Goal: Task Accomplishment & Management: Manage account settings

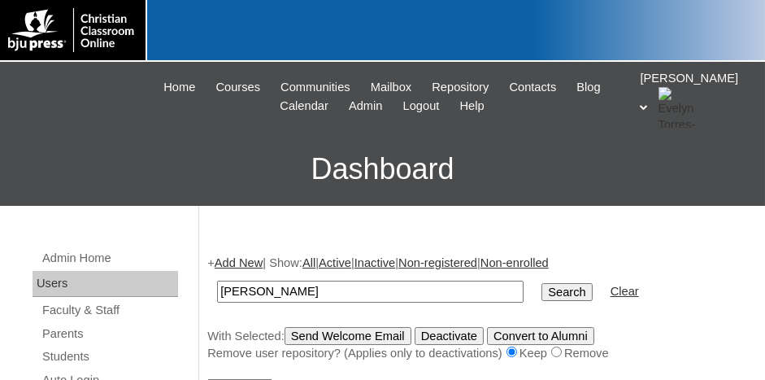
type input "[PERSON_NAME]"
click at [542, 283] on input "Search" at bounding box center [567, 292] width 50 height 18
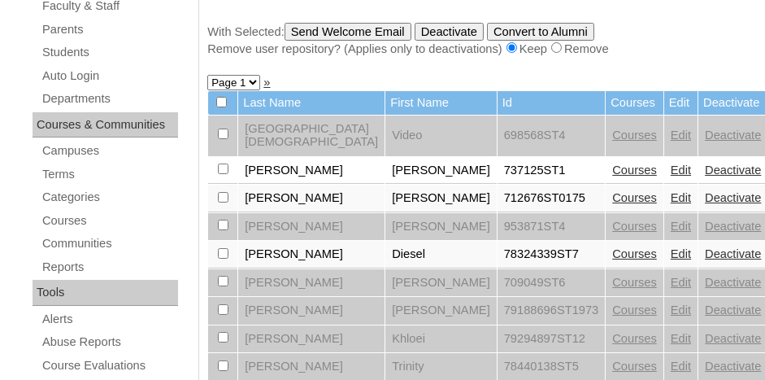
scroll to position [325, 0]
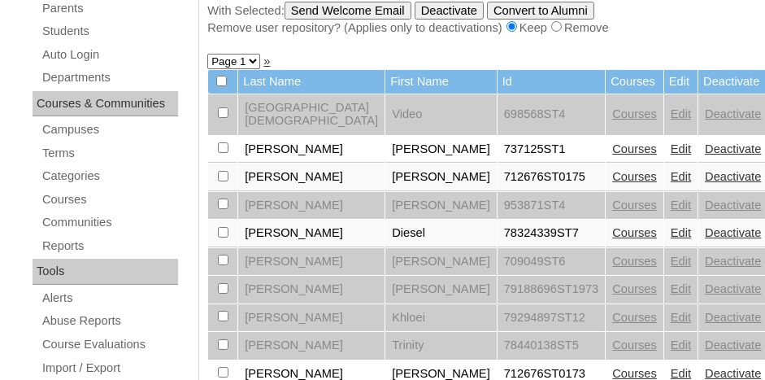
click at [671, 226] on link "Edit" at bounding box center [681, 232] width 20 height 13
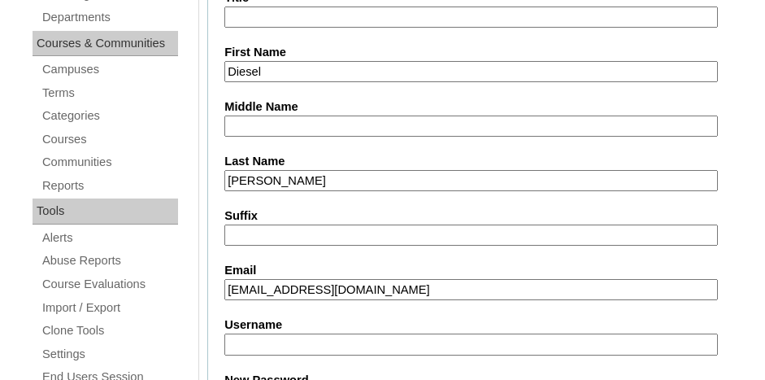
scroll to position [407, 0]
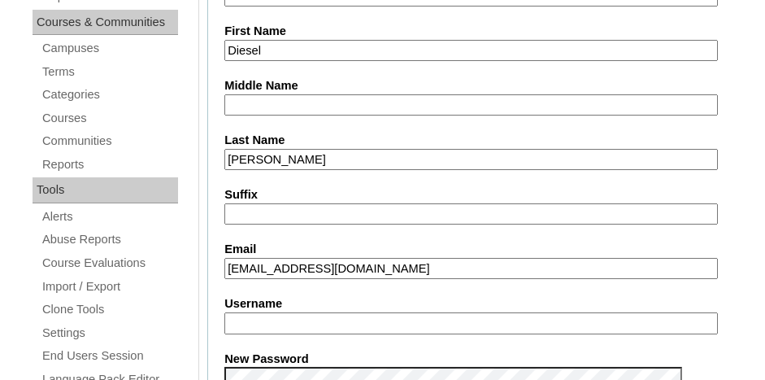
click at [372, 268] on input "dieselElliott6@gmail.com" at bounding box center [471, 269] width 494 height 22
type input "d"
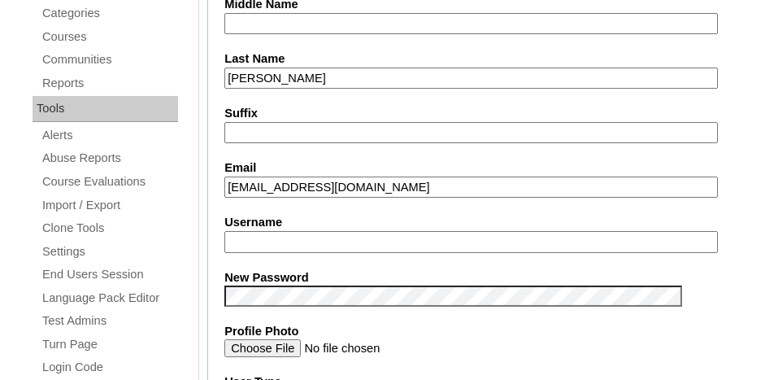
scroll to position [569, 0]
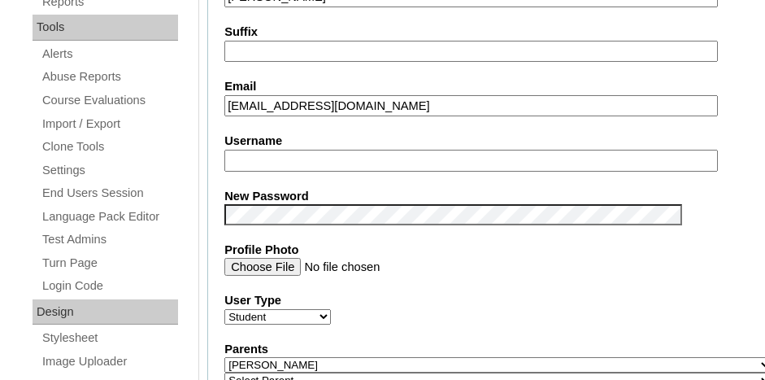
type input "bigdranch25@icloud.com"
click at [432, 268] on input "Profile Photo" at bounding box center [471, 267] width 494 height 18
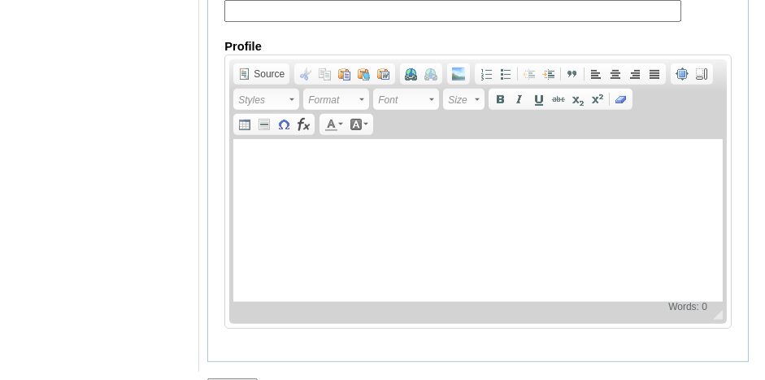
scroll to position [2133, 0]
click at [239, 377] on input "Submit" at bounding box center [232, 386] width 50 height 18
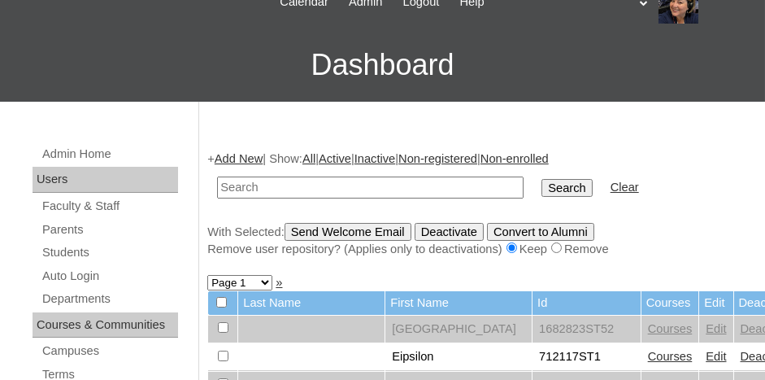
scroll to position [163, 0]
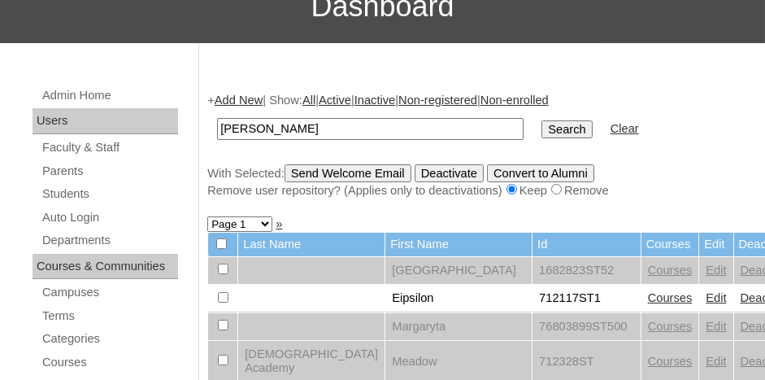
type input "[PERSON_NAME]"
click at [542, 120] on input "Search" at bounding box center [567, 129] width 50 height 18
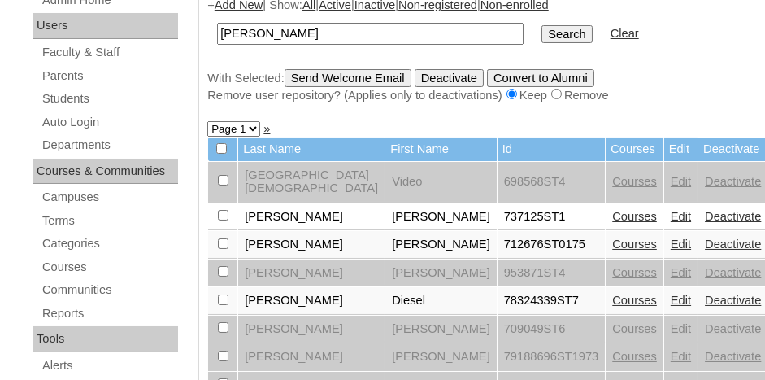
scroll to position [325, 0]
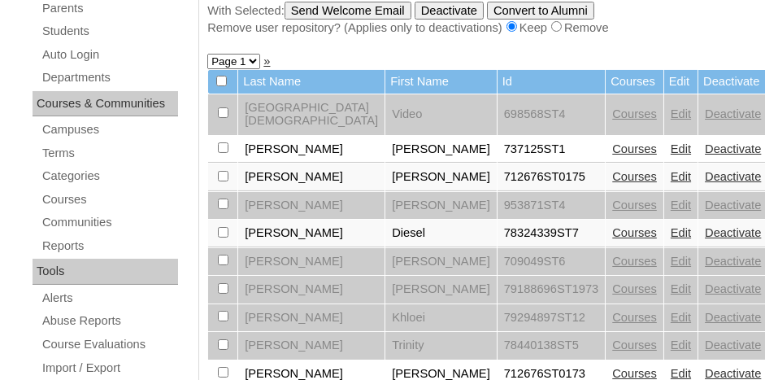
click at [216, 220] on td at bounding box center [222, 234] width 29 height 28
click at [221, 118] on input "checkbox" at bounding box center [223, 112] width 11 height 11
checkbox input "true"
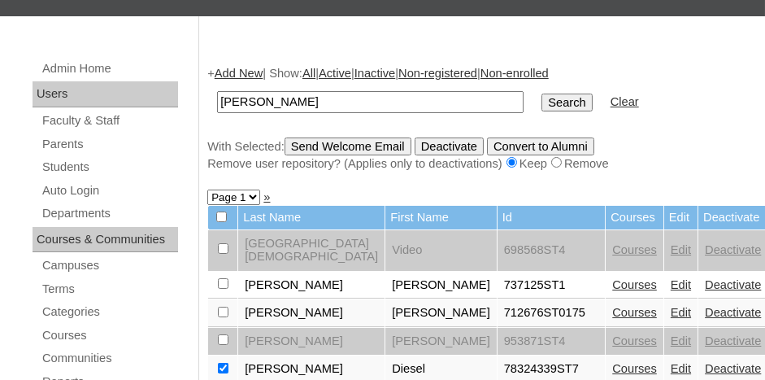
scroll to position [163, 0]
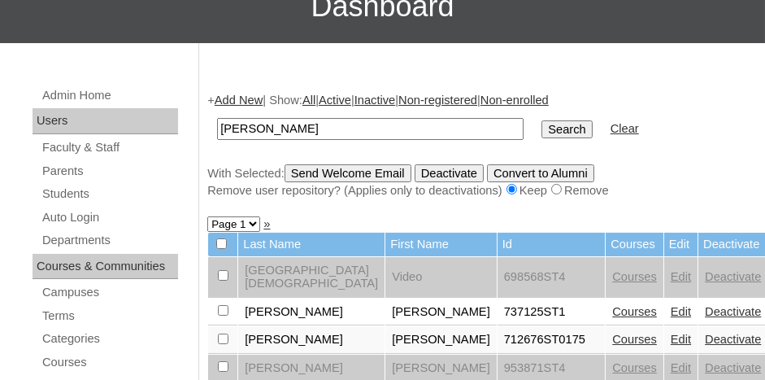
click at [313, 174] on input "Send Welcome Email" at bounding box center [348, 173] width 127 height 18
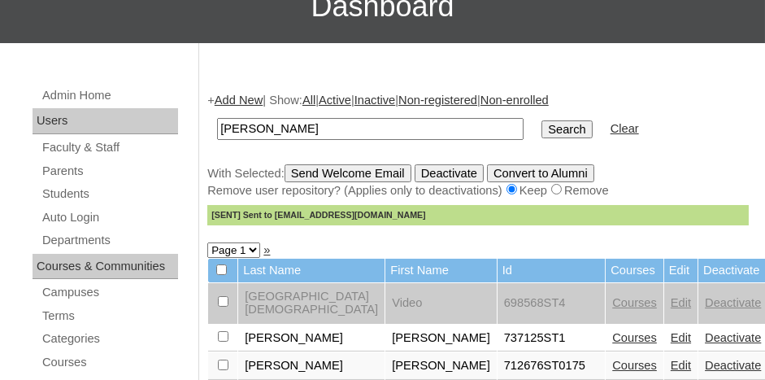
click at [263, 130] on input "elliott" at bounding box center [370, 129] width 307 height 22
type input "e"
type input "[PERSON_NAME]"
click at [542, 120] on input "Search" at bounding box center [567, 129] width 50 height 18
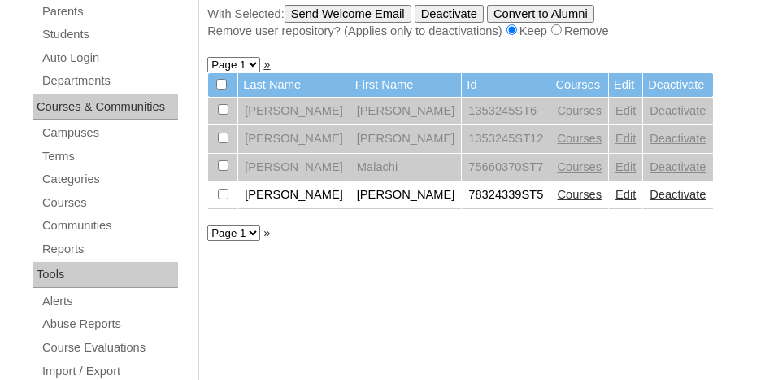
scroll to position [325, 0]
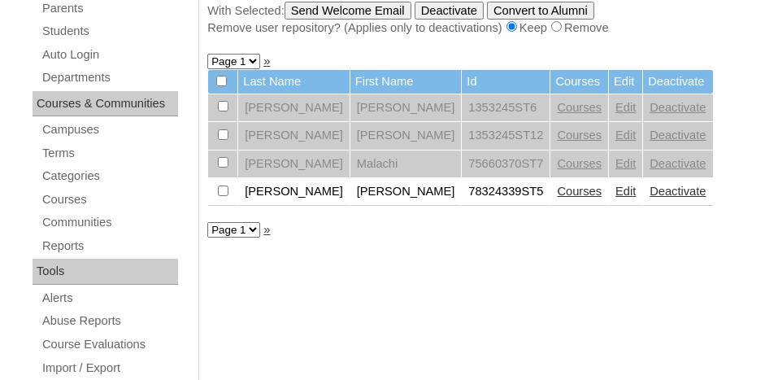
click at [616, 186] on link "Edit" at bounding box center [626, 191] width 20 height 13
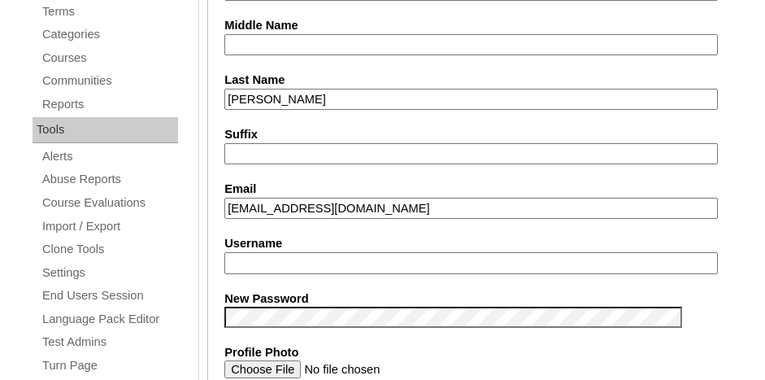
scroll to position [488, 0]
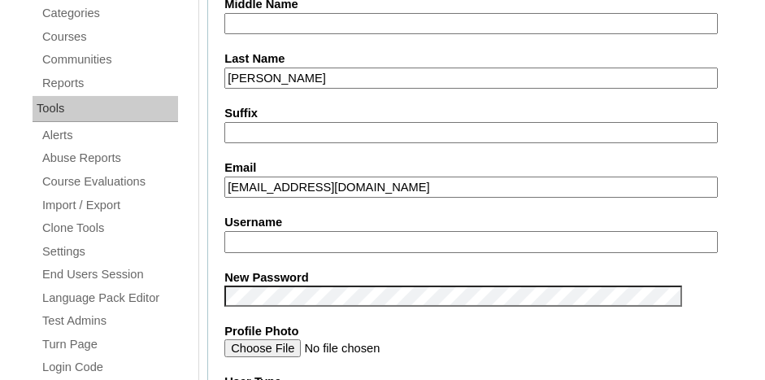
click at [297, 178] on input "seanmejia10@icloud.com" at bounding box center [471, 187] width 494 height 22
click at [333, 180] on input "seanmejia30@icloud.com" at bounding box center [471, 187] width 494 height 22
click at [340, 179] on input "seanmejia30@icloud.com" at bounding box center [471, 187] width 494 height 22
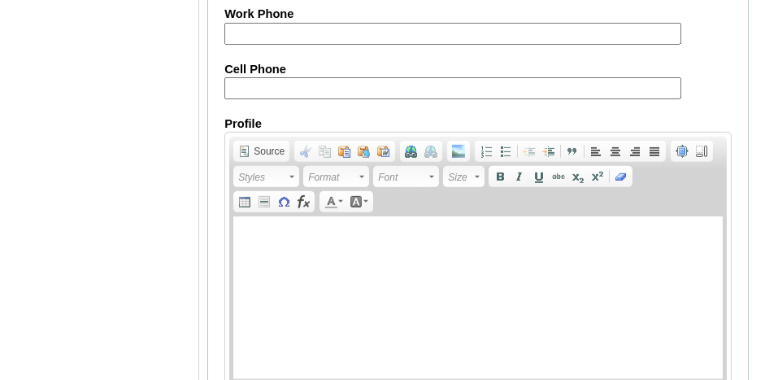
scroll to position [2133, 0]
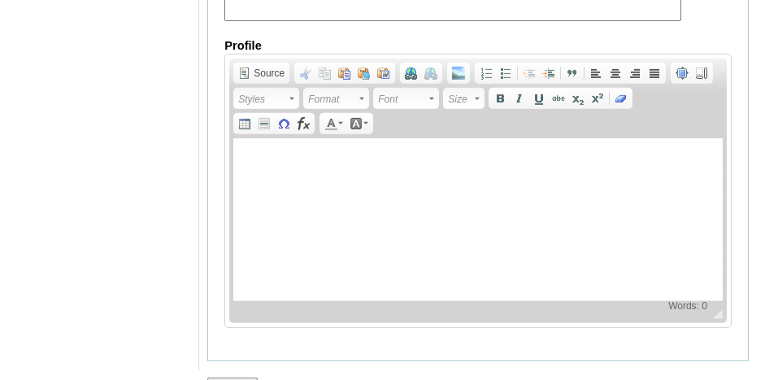
type input "seanmejia30@gmail.com"
click at [239, 377] on input "Submit" at bounding box center [232, 386] width 50 height 18
